Goal: Task Accomplishment & Management: Manage account settings

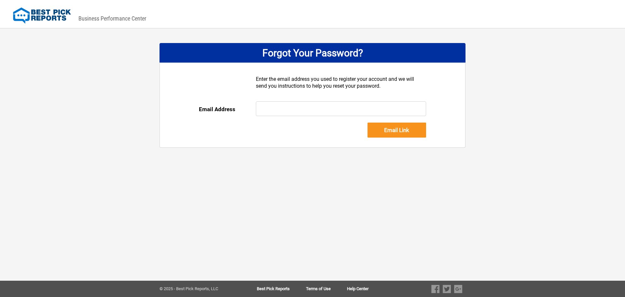
click at [292, 108] on input "text" at bounding box center [341, 108] width 171 height 15
type input "[EMAIL_ADDRESS][DOMAIN_NAME]"
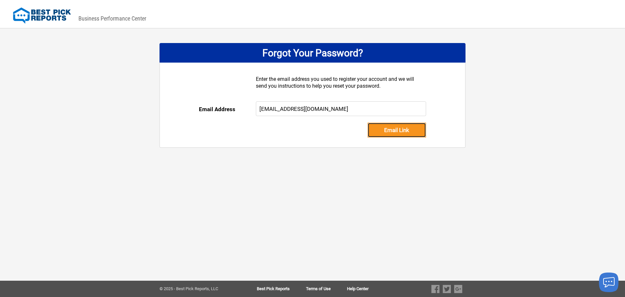
click at [396, 129] on input "Email Link" at bounding box center [397, 129] width 59 height 15
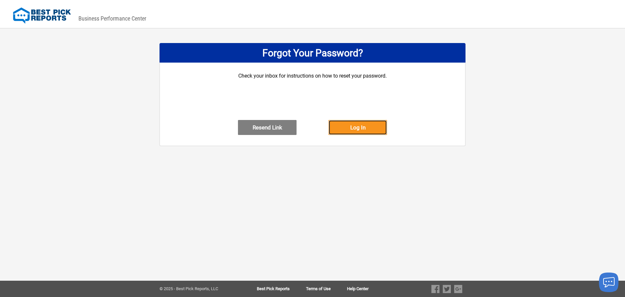
click at [353, 133] on button "Log In" at bounding box center [358, 127] width 59 height 15
